Goal: Information Seeking & Learning: Learn about a topic

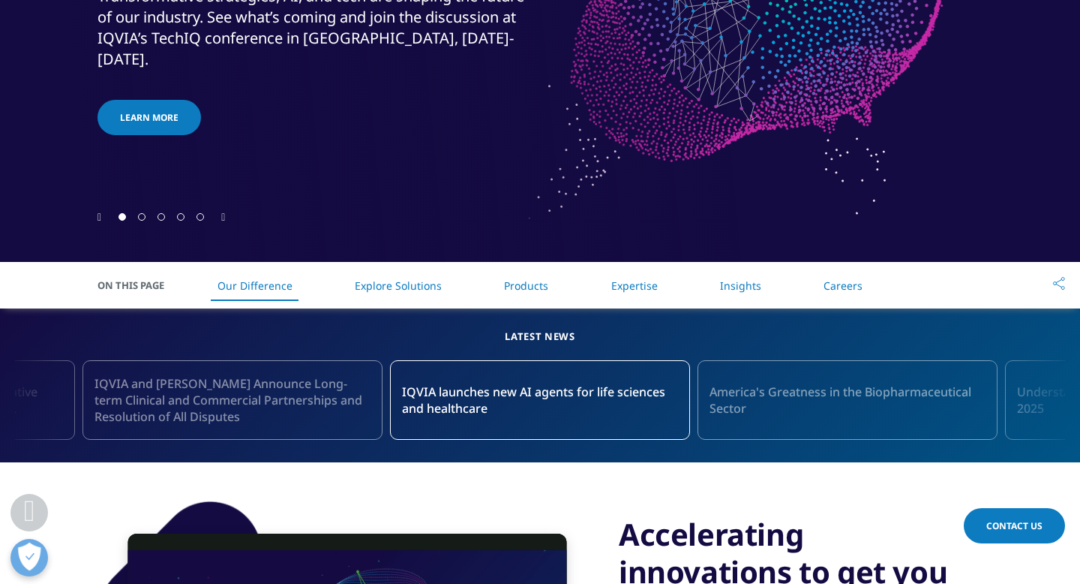
click at [395, 278] on link "Explore Solutions" at bounding box center [398, 285] width 87 height 14
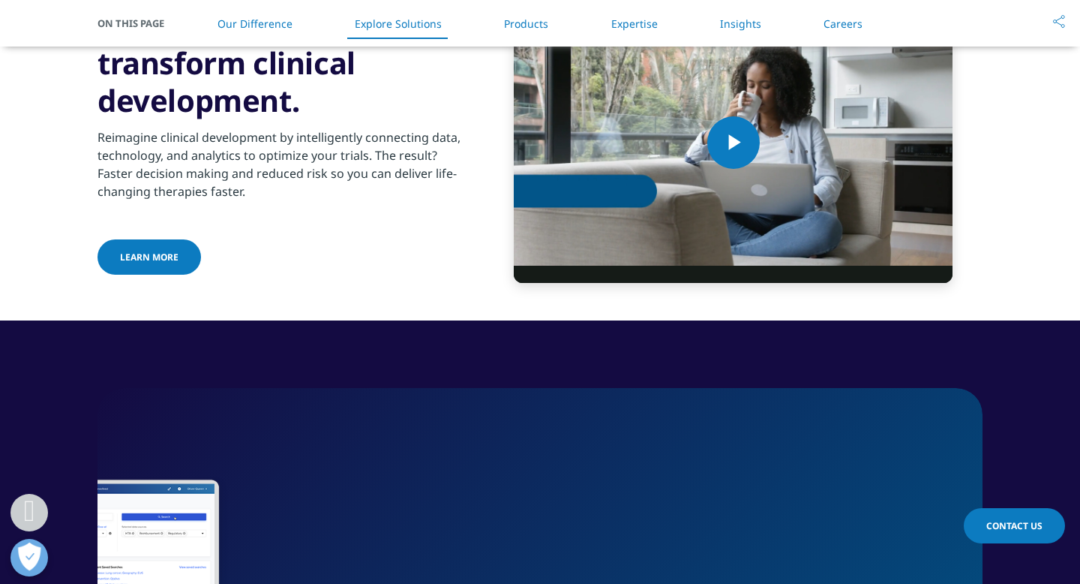
scroll to position [1975, 0]
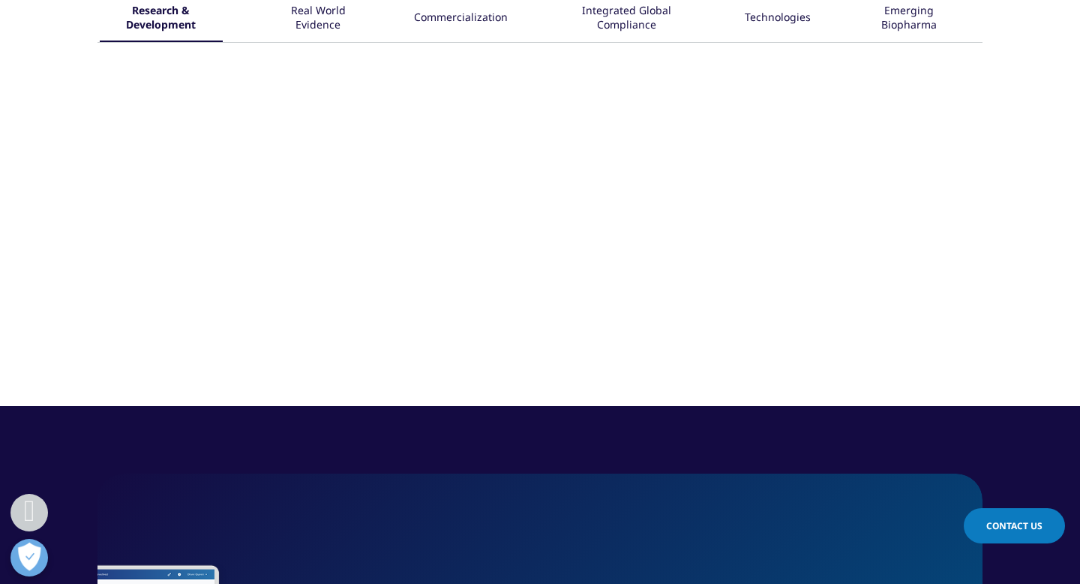
scroll to position [630, 0]
